Goal: Information Seeking & Learning: Learn about a topic

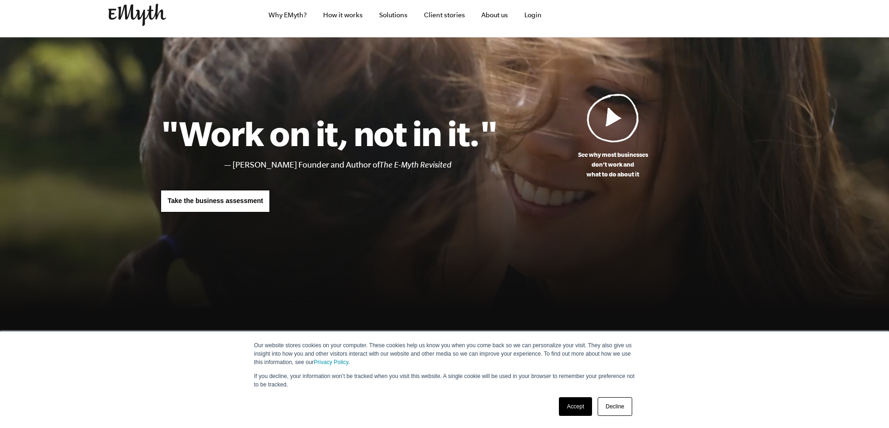
click at [563, 408] on link "Accept" at bounding box center [575, 406] width 33 height 19
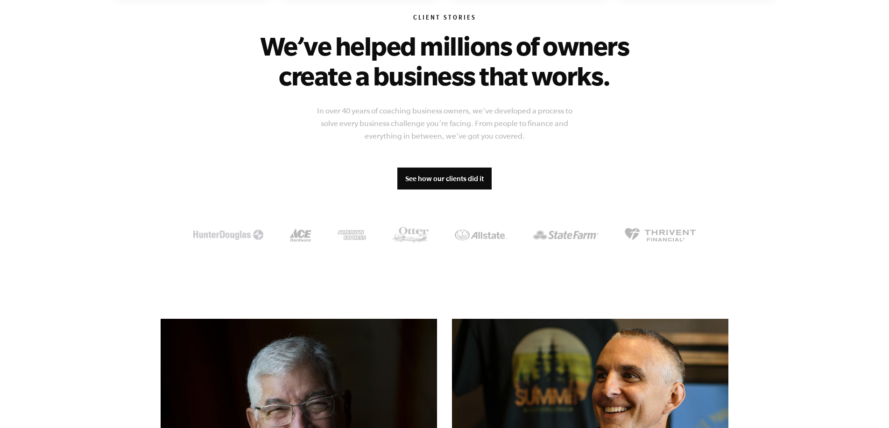
scroll to position [604, 0]
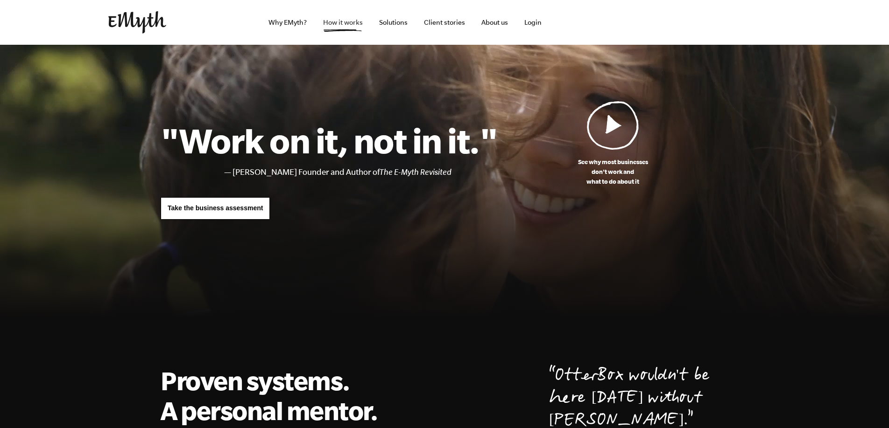
click at [344, 24] on link "How it works" at bounding box center [343, 22] width 55 height 45
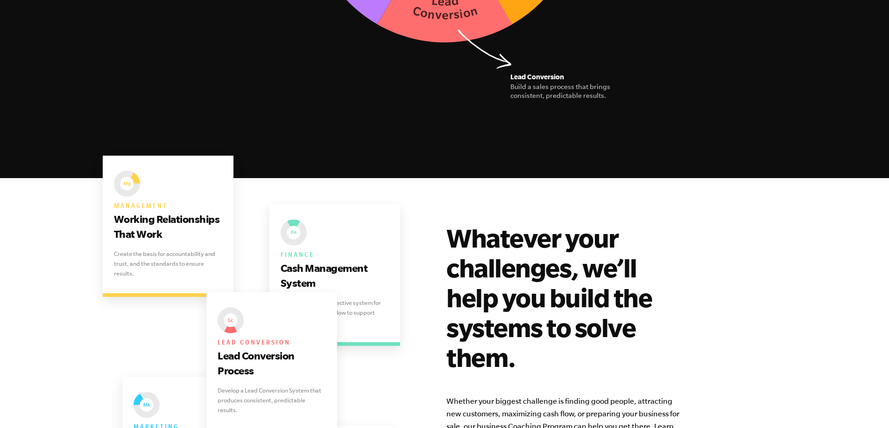
scroll to position [1673, 0]
